Goal: Book appointment/travel/reservation

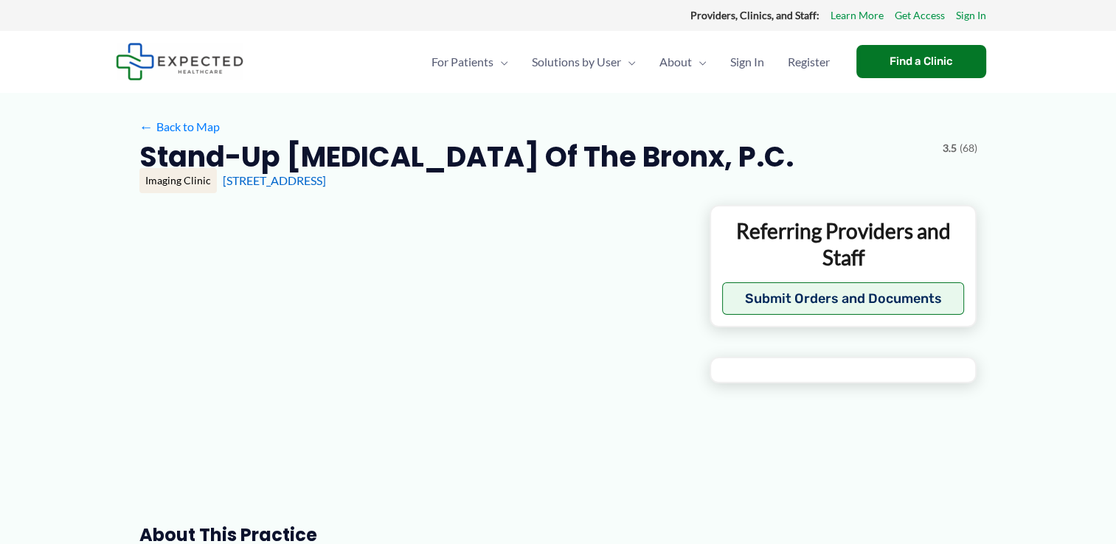
type input "**********"
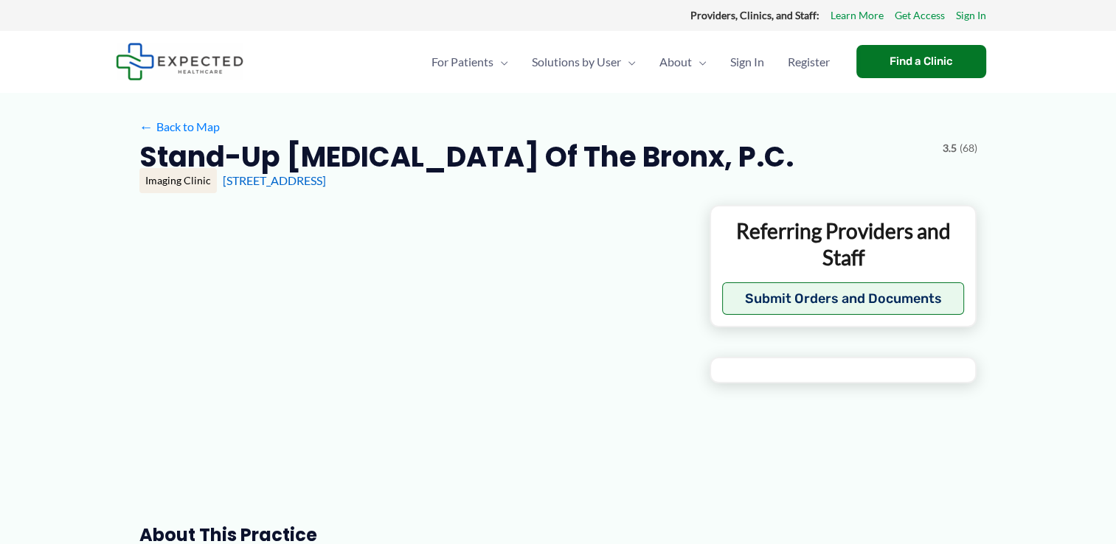
type input "**********"
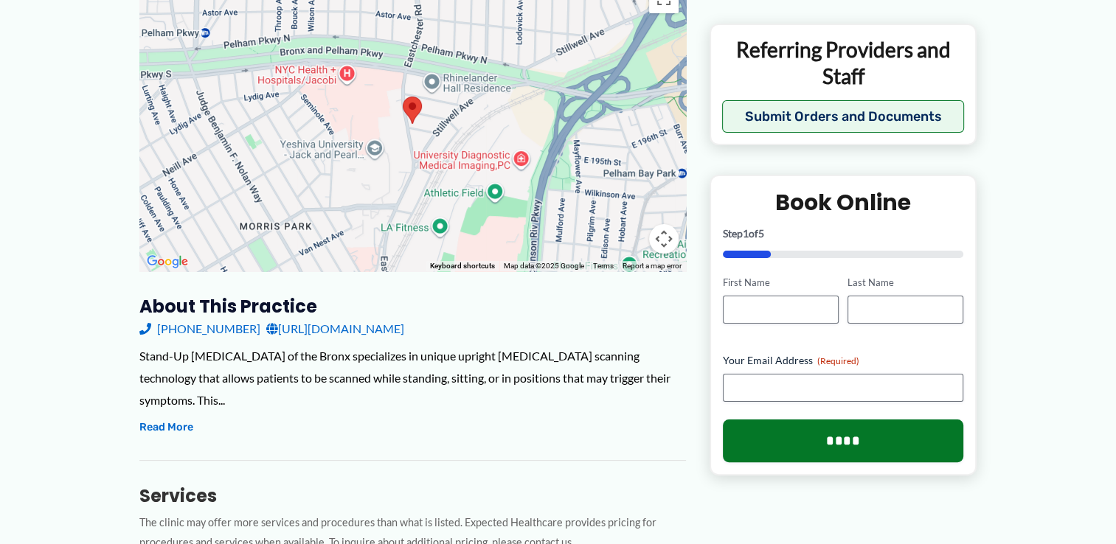
scroll to position [257, 0]
